Goal: Information Seeking & Learning: Learn about a topic

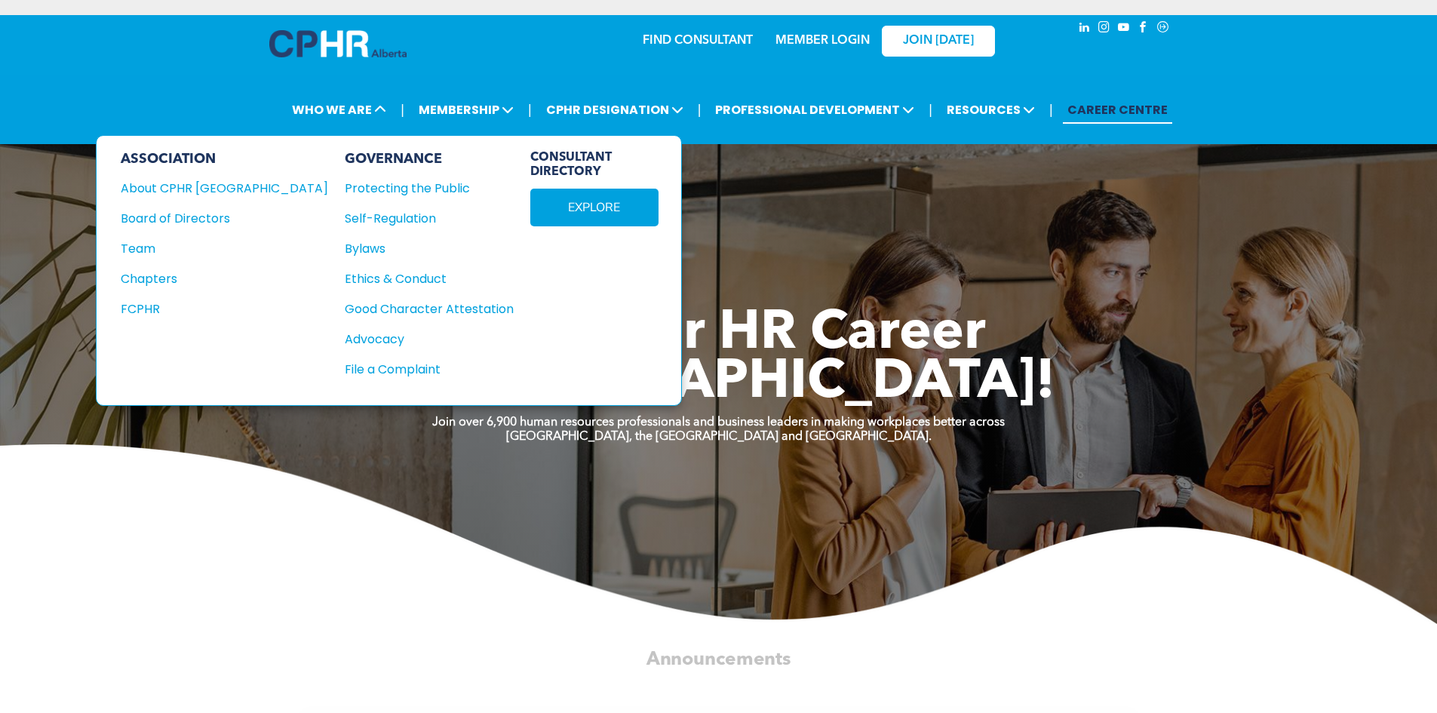
click at [159, 275] on div "Chapters" at bounding box center [214, 278] width 187 height 19
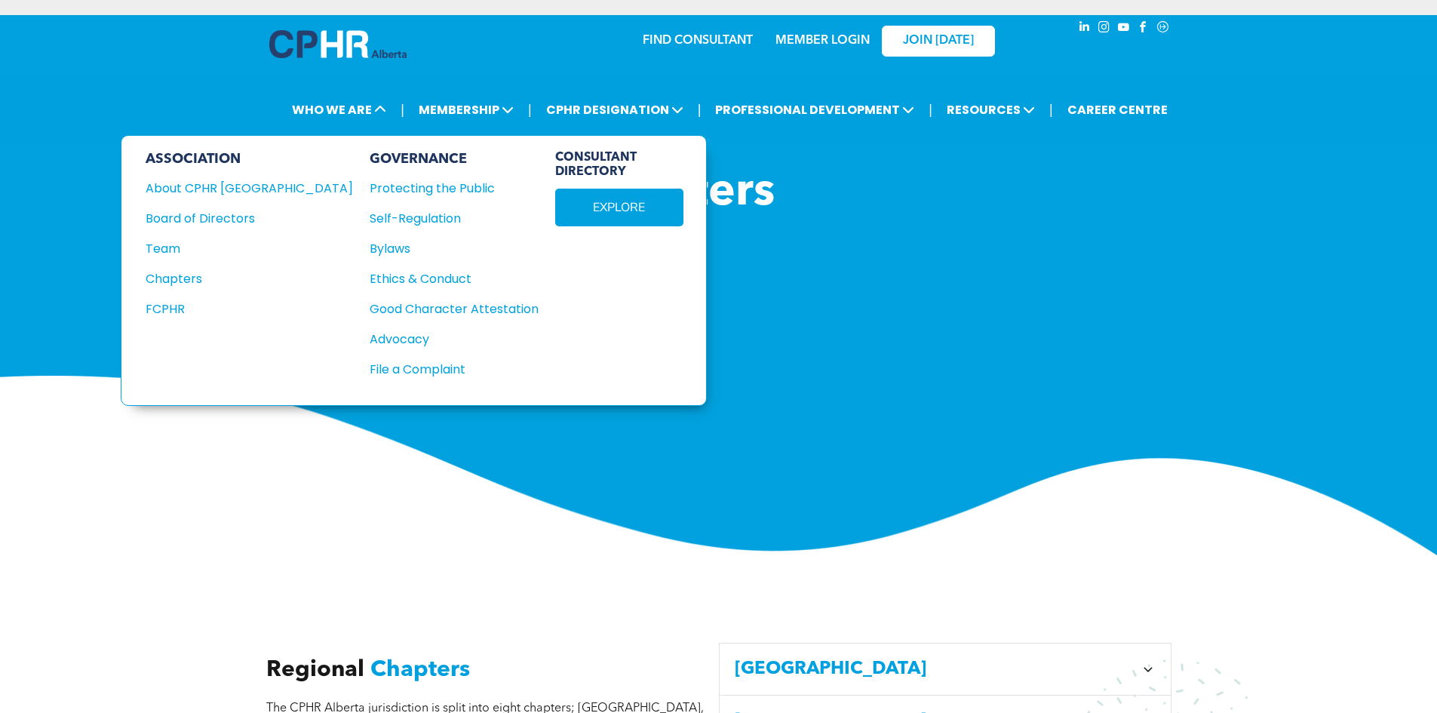
click at [174, 250] on div "Team" at bounding box center [239, 248] width 187 height 19
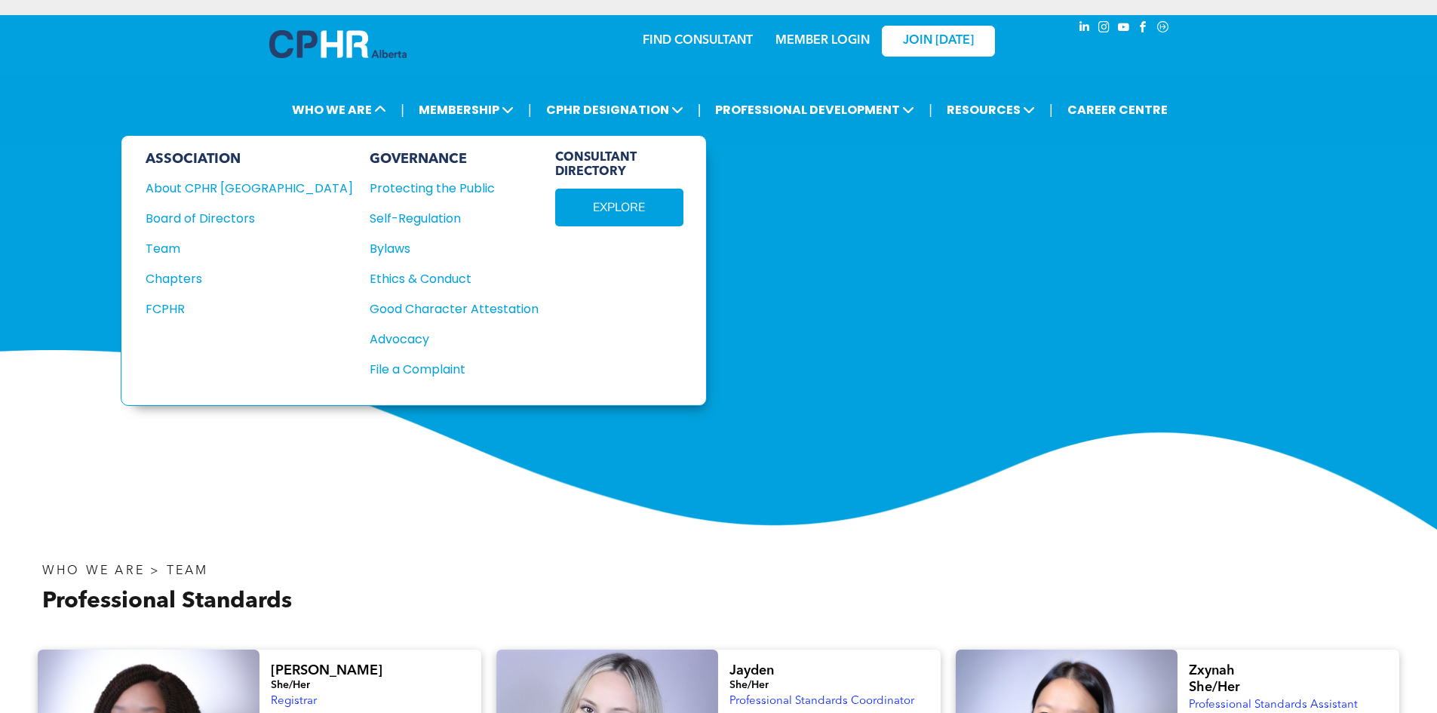
click at [187, 220] on div "Board of Directors" at bounding box center [239, 218] width 187 height 19
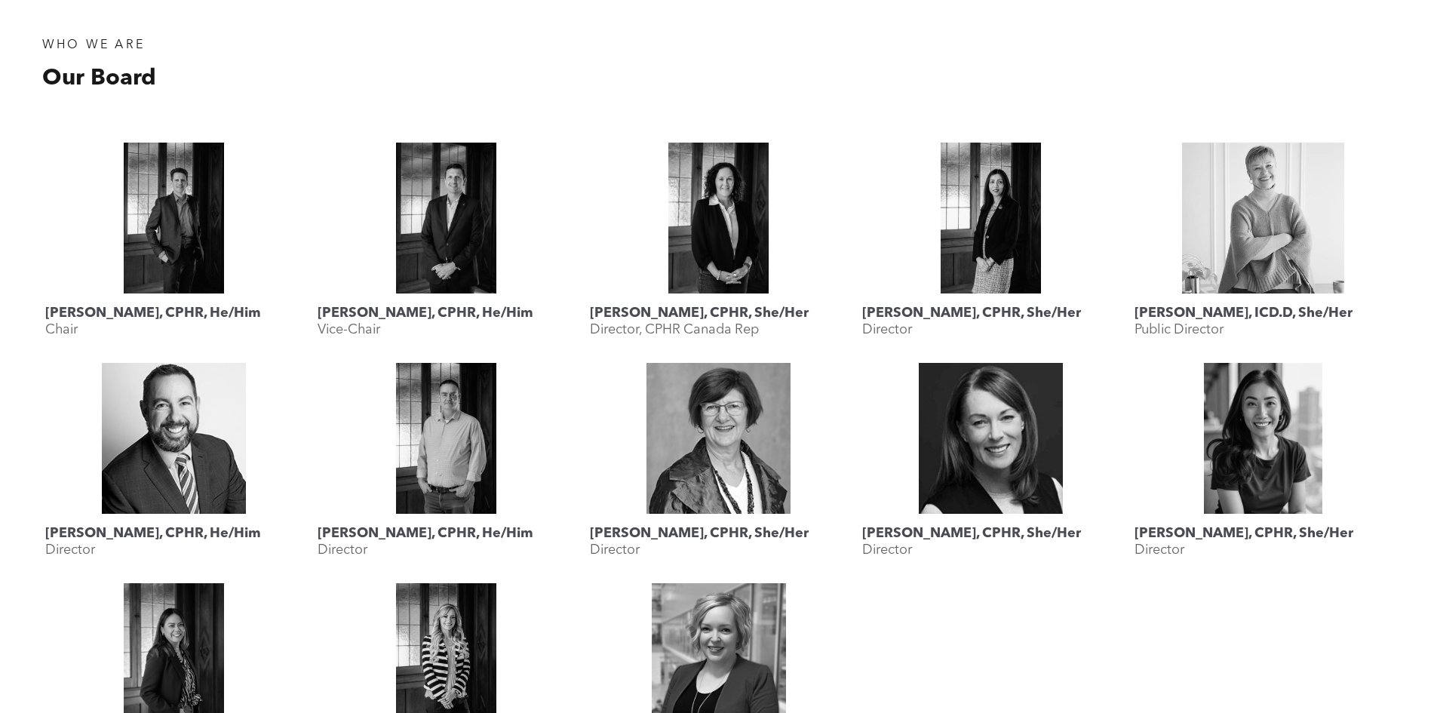
scroll to position [528, 0]
